Goal: Find specific page/section: Find specific page/section

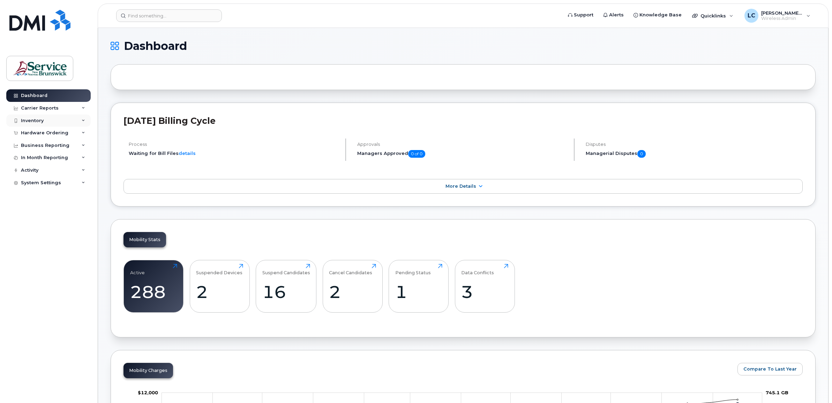
click at [51, 120] on div "Inventory" at bounding box center [48, 120] width 84 height 13
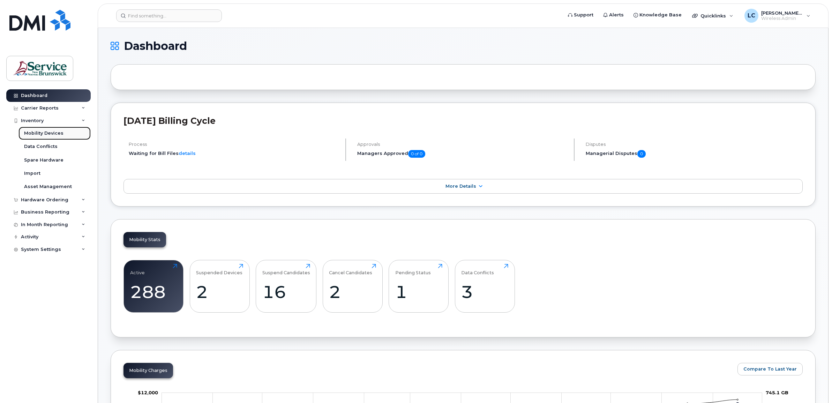
click at [53, 133] on div "Mobility Devices" at bounding box center [43, 133] width 39 height 6
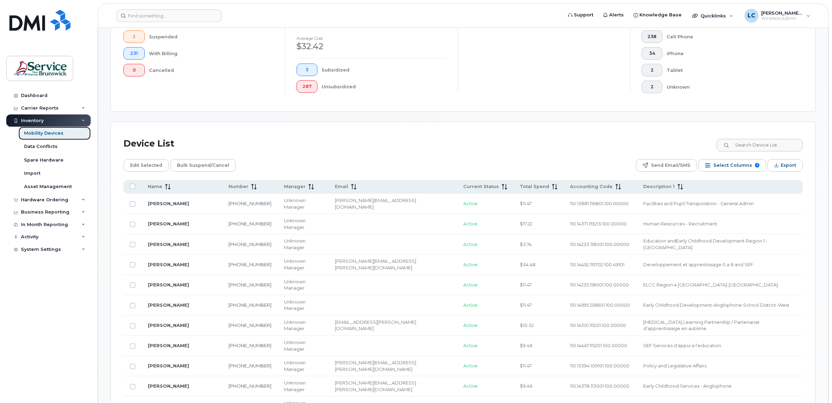
scroll to position [218, 0]
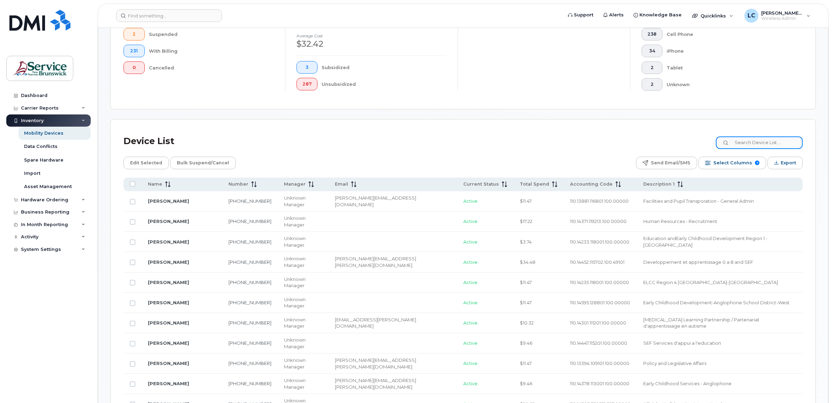
click at [762, 144] on input at bounding box center [759, 142] width 87 height 13
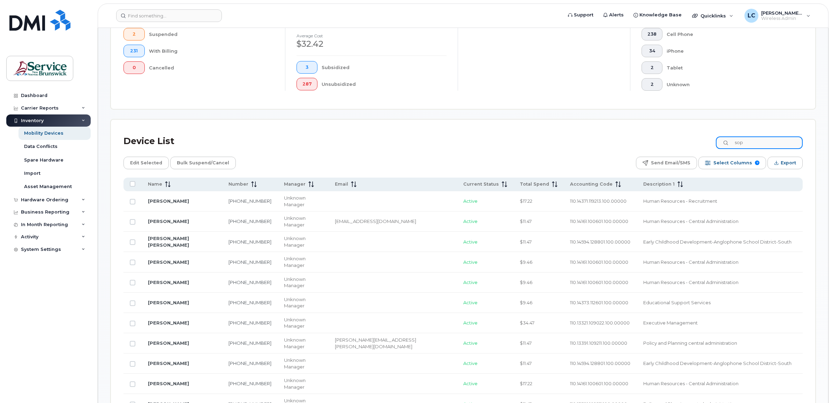
scroll to position [127, 0]
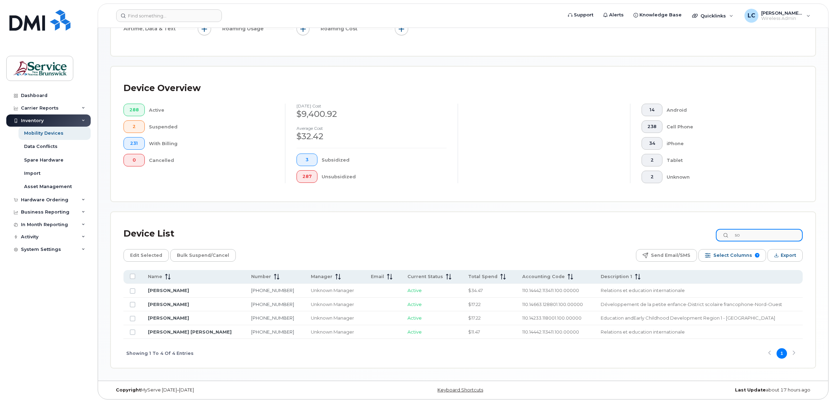
type input "s"
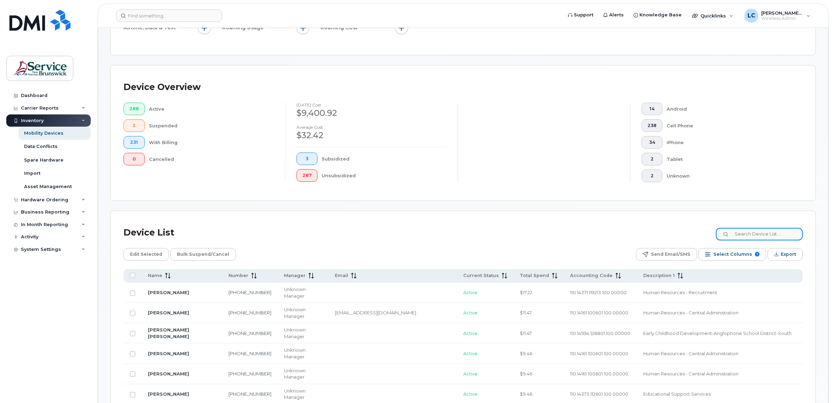
scroll to position [218, 0]
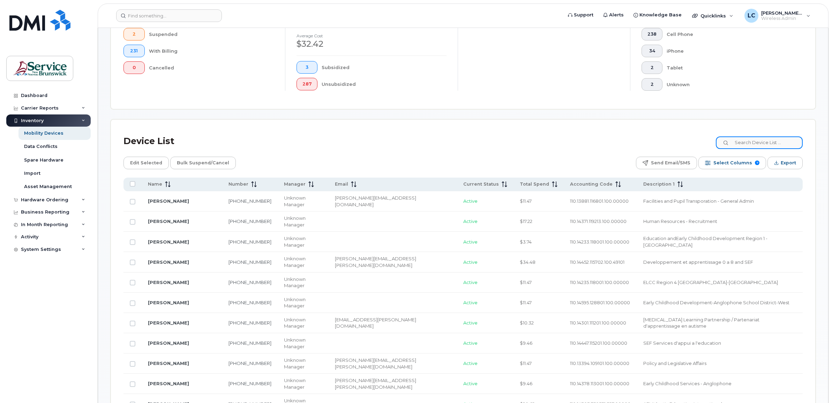
click at [769, 143] on input at bounding box center [759, 142] width 87 height 13
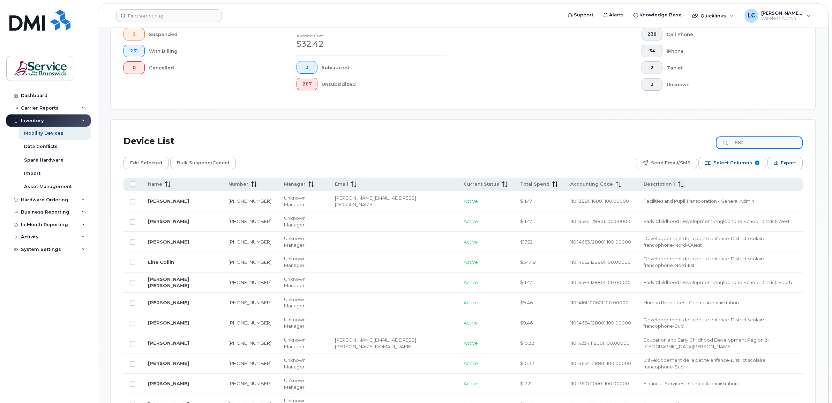
scroll to position [96, 0]
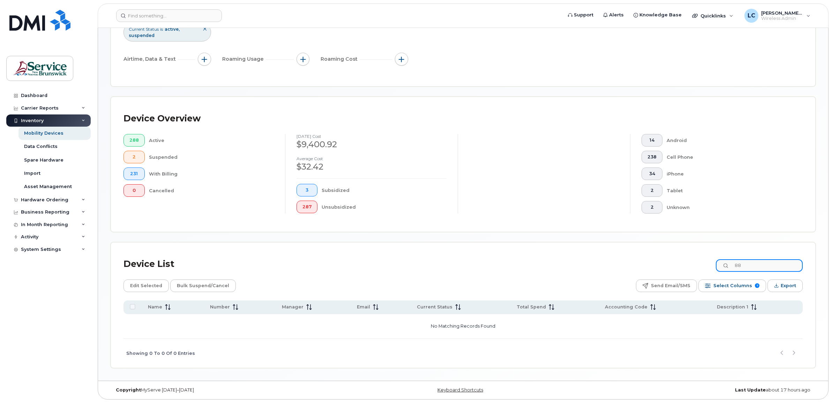
type input "8"
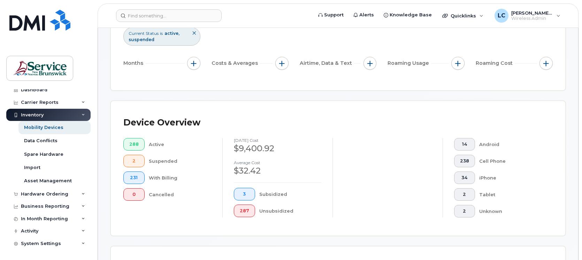
scroll to position [218, 0]
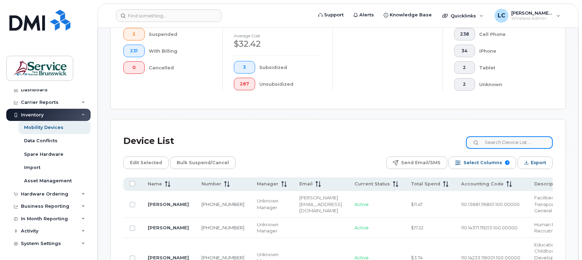
click at [501, 141] on input at bounding box center [509, 142] width 87 height 13
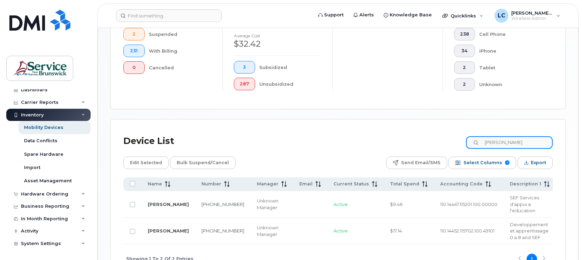
type input "desjardins"
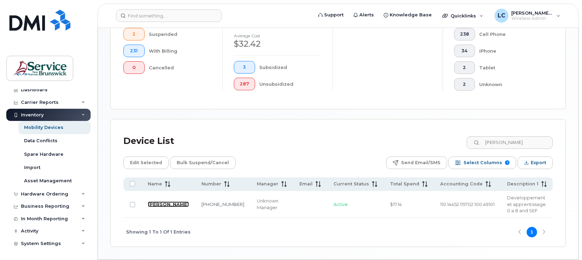
click at [155, 205] on link "[PERSON_NAME]" at bounding box center [168, 205] width 41 height 6
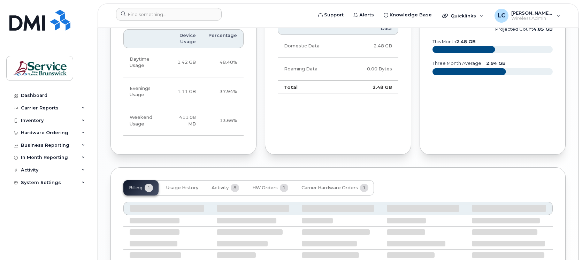
scroll to position [543, 0]
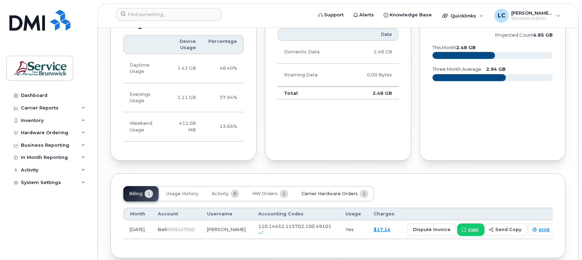
click at [335, 197] on span "Carrier Hardware Orders" at bounding box center [330, 194] width 56 height 6
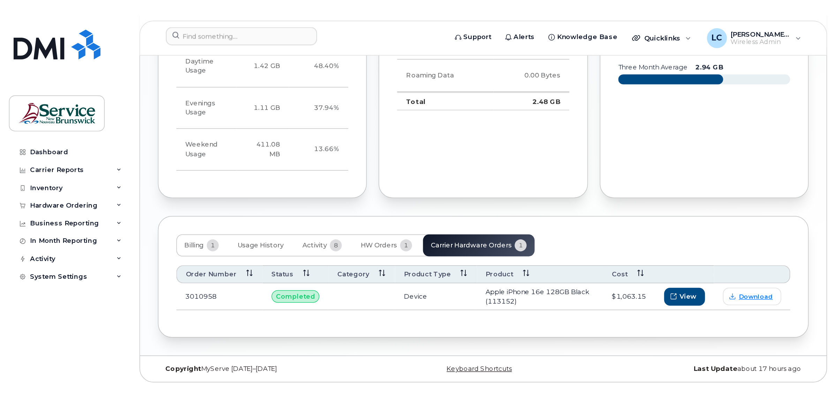
scroll to position [434, 0]
